Goal: Task Accomplishment & Management: Manage account settings

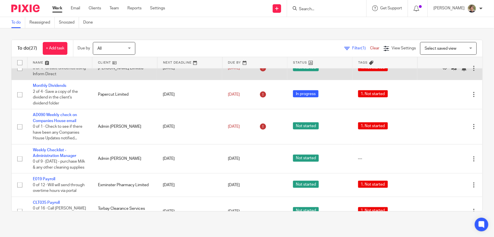
scroll to position [360, 0]
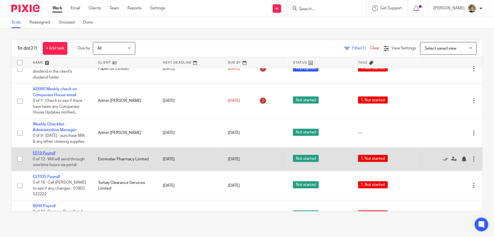
click at [50, 155] on link "E019 Payroll" at bounding box center [44, 153] width 22 height 4
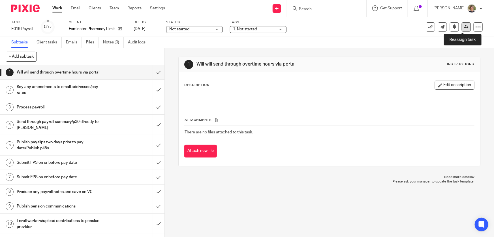
click at [465, 26] on icon at bounding box center [467, 27] width 4 height 4
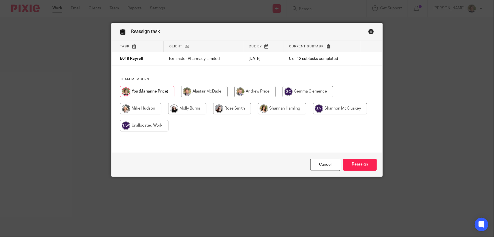
click at [235, 108] on input "radio" at bounding box center [232, 108] width 38 height 11
radio input "true"
click at [365, 165] on input "Reassign" at bounding box center [360, 164] width 34 height 12
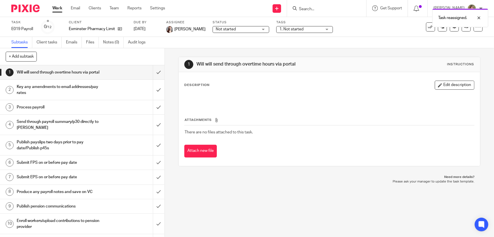
click at [323, 8] on div "Task reassigned." at bounding box center [368, 17] width 242 height 22
click at [321, 8] on div "Task reassigned." at bounding box center [368, 17] width 242 height 22
click at [55, 8] on link "Work" at bounding box center [57, 8] width 10 height 6
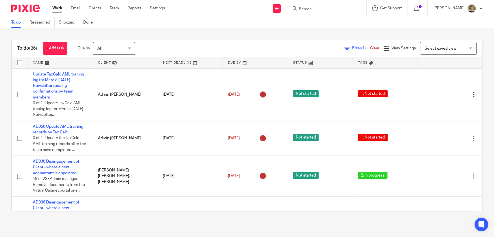
click at [331, 6] on form at bounding box center [329, 8] width 60 height 7
click at [325, 10] on input "Search" at bounding box center [324, 9] width 51 height 5
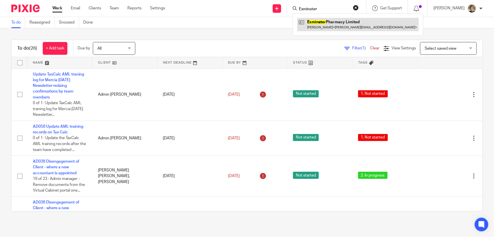
type input "Exminster"
click at [337, 25] on link at bounding box center [358, 24] width 122 height 13
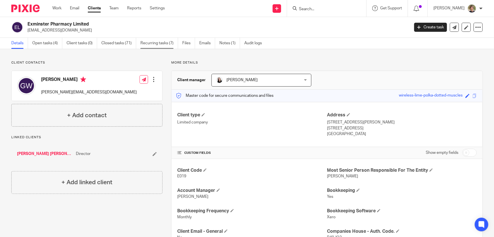
click at [168, 43] on link "Recurring tasks (7)" at bounding box center [159, 43] width 38 height 11
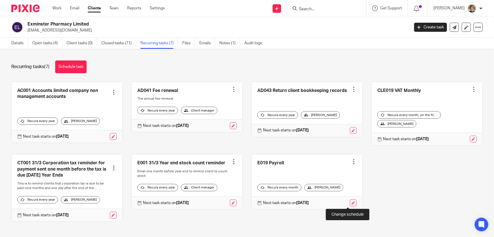
click at [350, 202] on link at bounding box center [353, 202] width 7 height 7
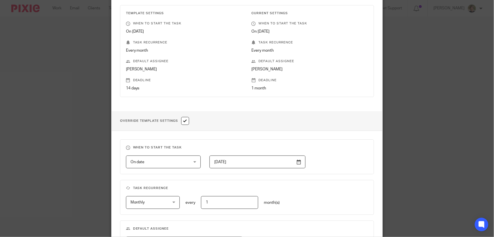
scroll to position [129, 0]
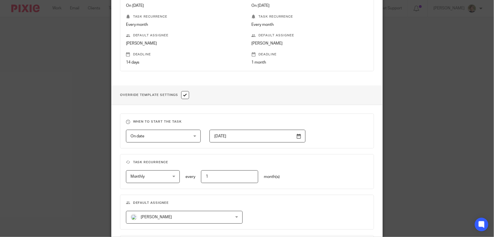
click at [235, 218] on div "[PERSON_NAME] [PERSON_NAME]" at bounding box center [184, 216] width 117 height 13
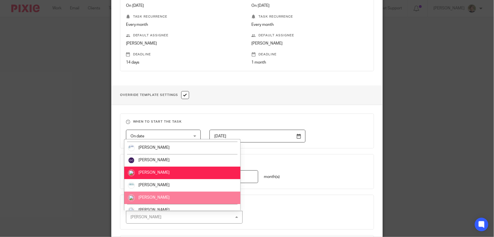
scroll to position [20, 0]
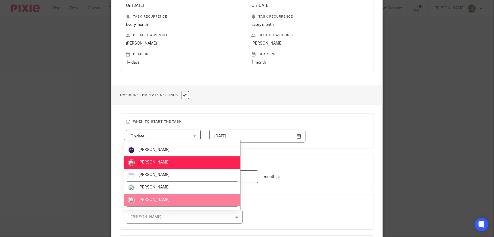
click at [173, 199] on li "[PERSON_NAME]" at bounding box center [182, 199] width 116 height 12
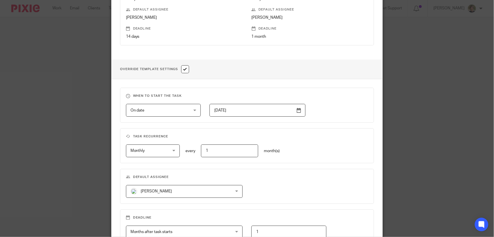
scroll to position [222, 0]
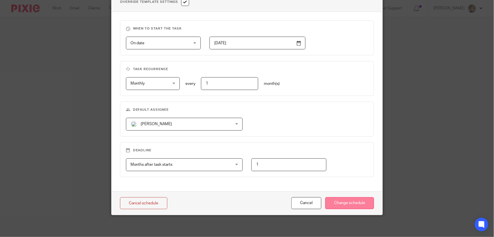
click at [364, 202] on input "Change schedule" at bounding box center [349, 203] width 49 height 12
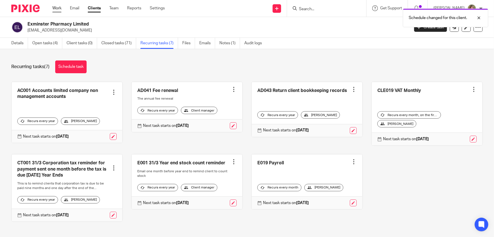
click at [57, 7] on link "Work" at bounding box center [56, 8] width 9 height 6
